Goal: Information Seeking & Learning: Learn about a topic

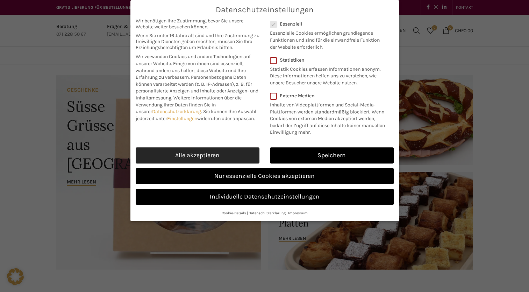
click at [204, 155] on link "Alle akzeptieren" at bounding box center [198, 155] width 124 height 16
checkbox input "true"
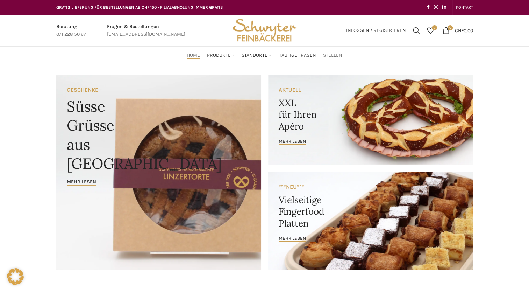
click at [338, 54] on span "Stellen" at bounding box center [332, 55] width 19 height 7
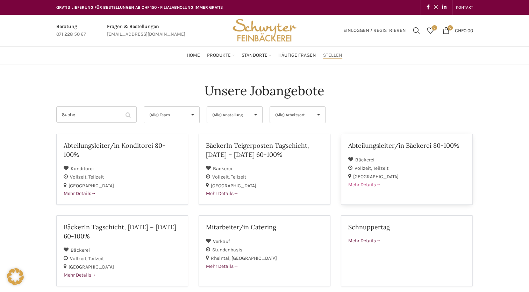
click at [364, 169] on span "Vollzeit" at bounding box center [364, 168] width 19 height 6
